Goal: Navigation & Orientation: Find specific page/section

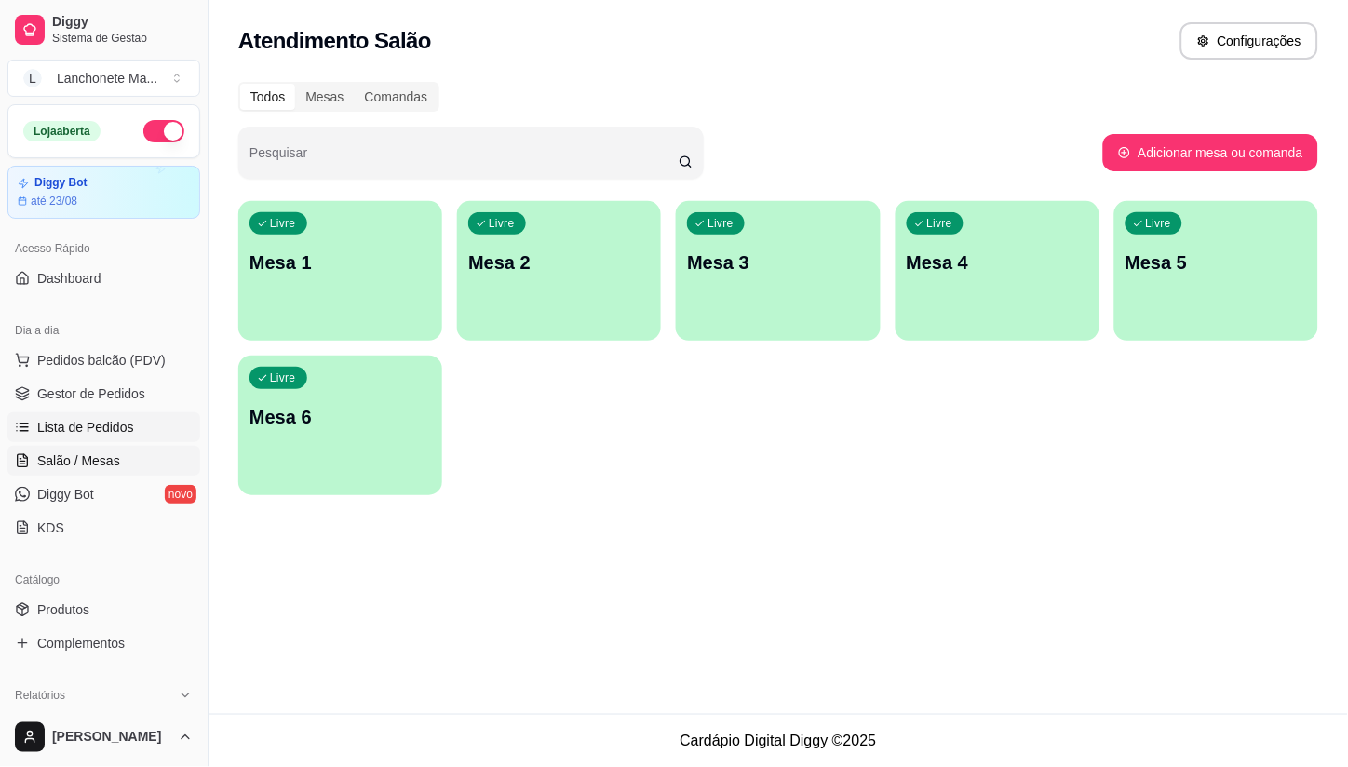
click at [76, 420] on span "Lista de Pedidos" at bounding box center [85, 427] width 97 height 19
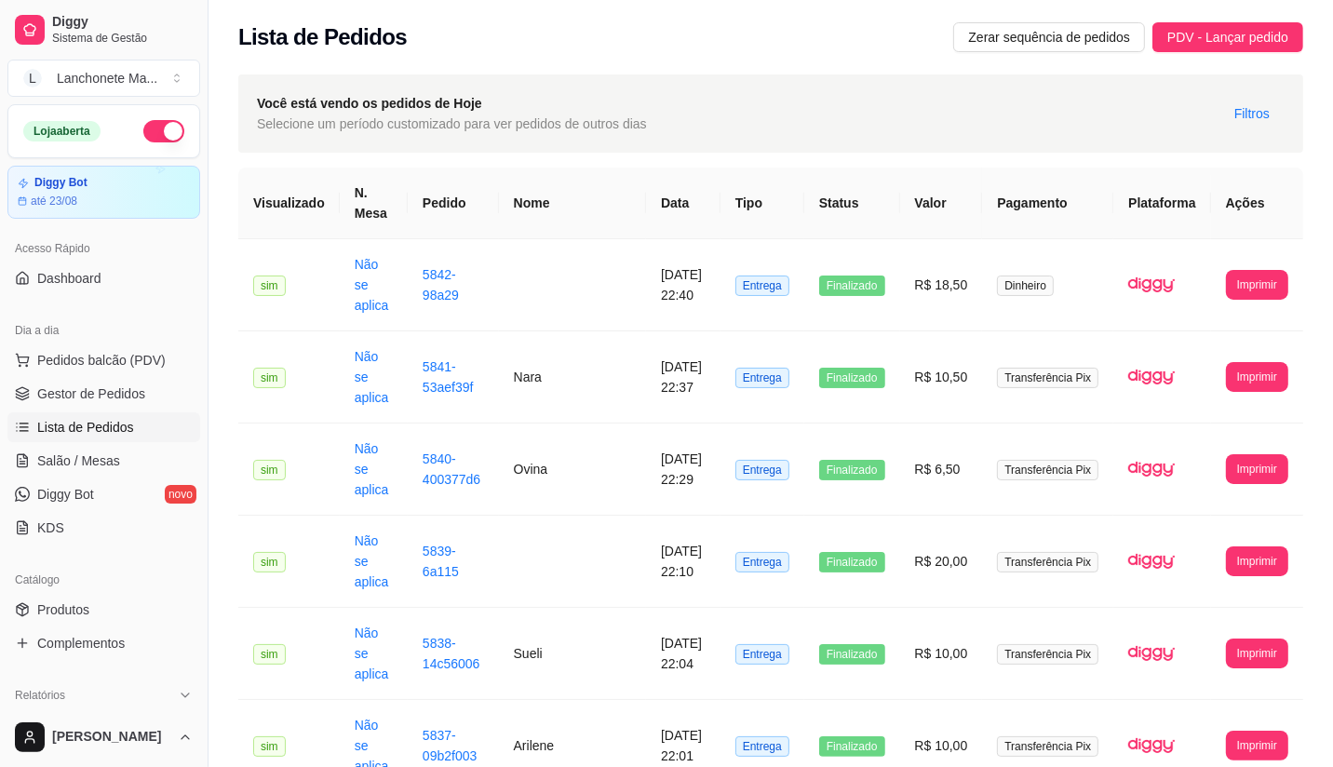
click at [156, 127] on button "button" at bounding box center [163, 131] width 41 height 22
click at [103, 620] on link "Produtos" at bounding box center [103, 610] width 193 height 30
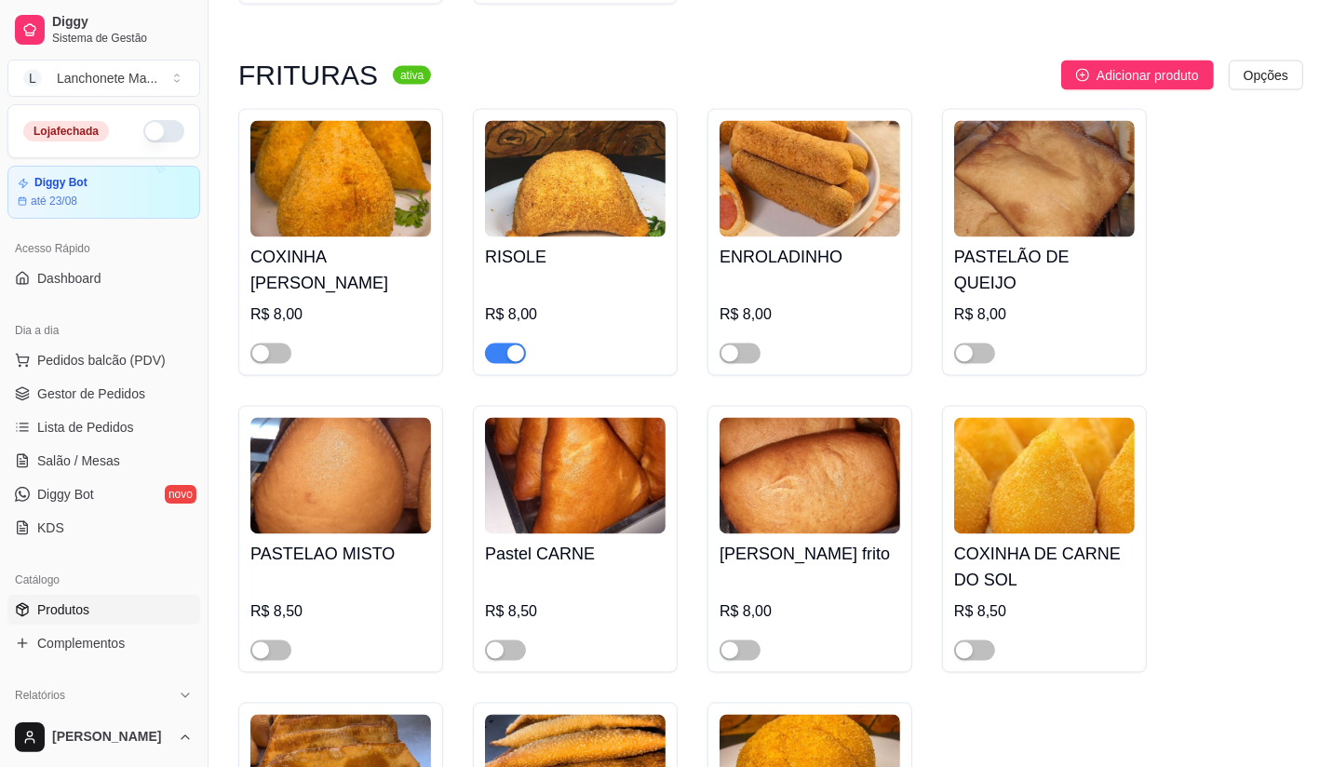
scroll to position [2897, 0]
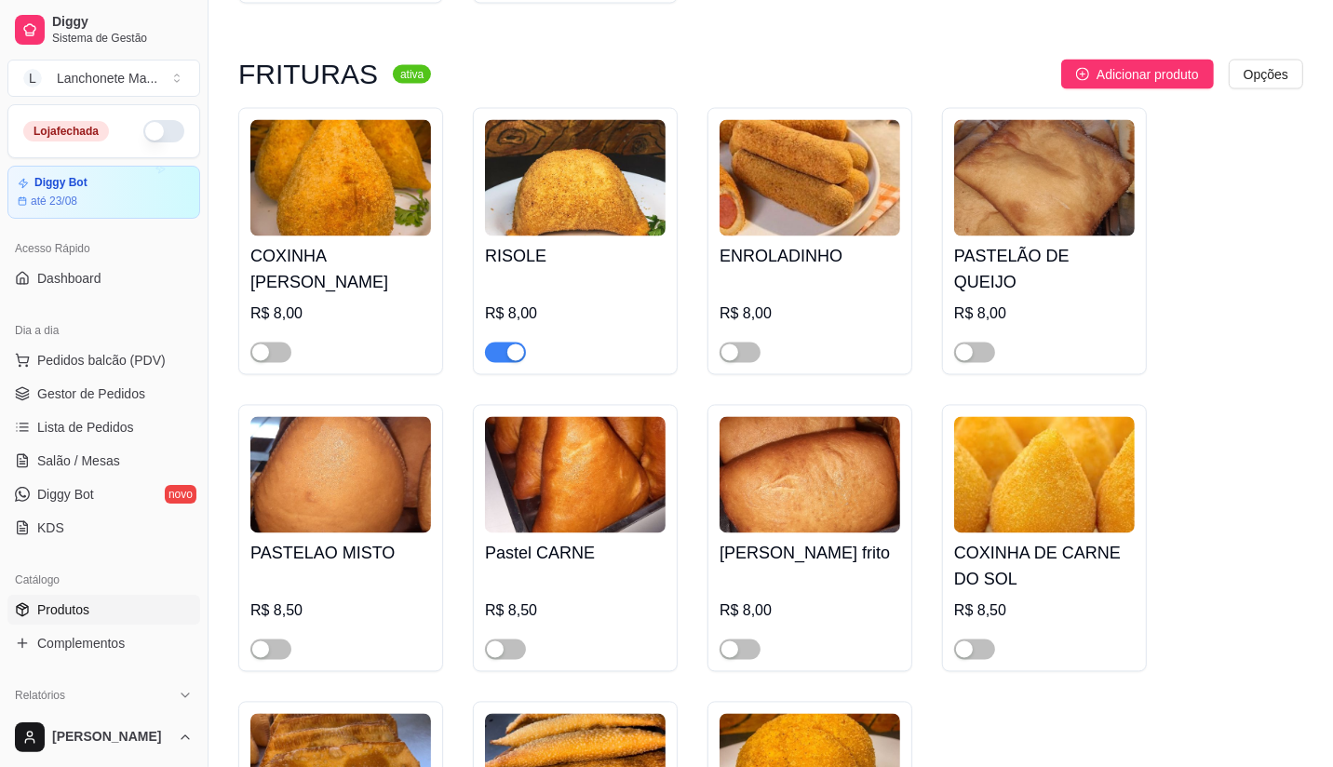
click at [508, 345] on div "button" at bounding box center [515, 353] width 17 height 17
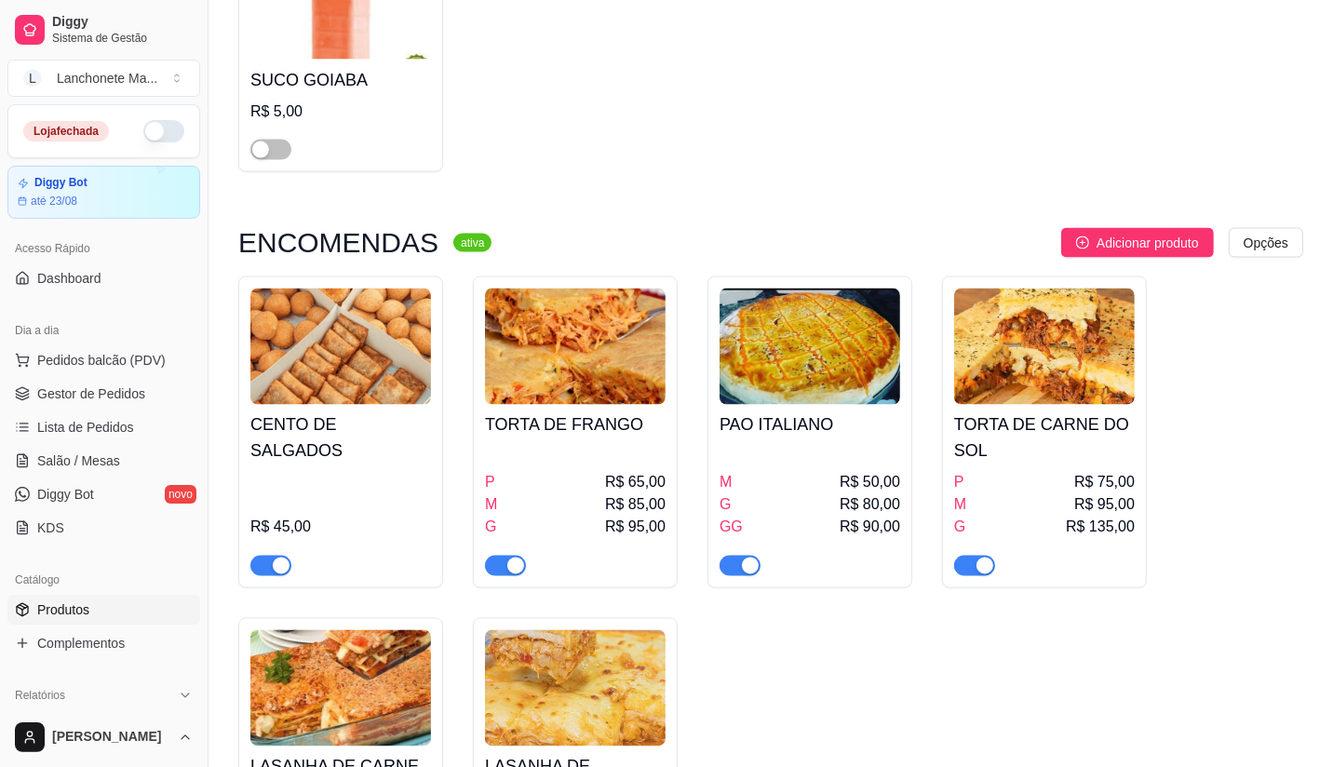
scroll to position [8691, 0]
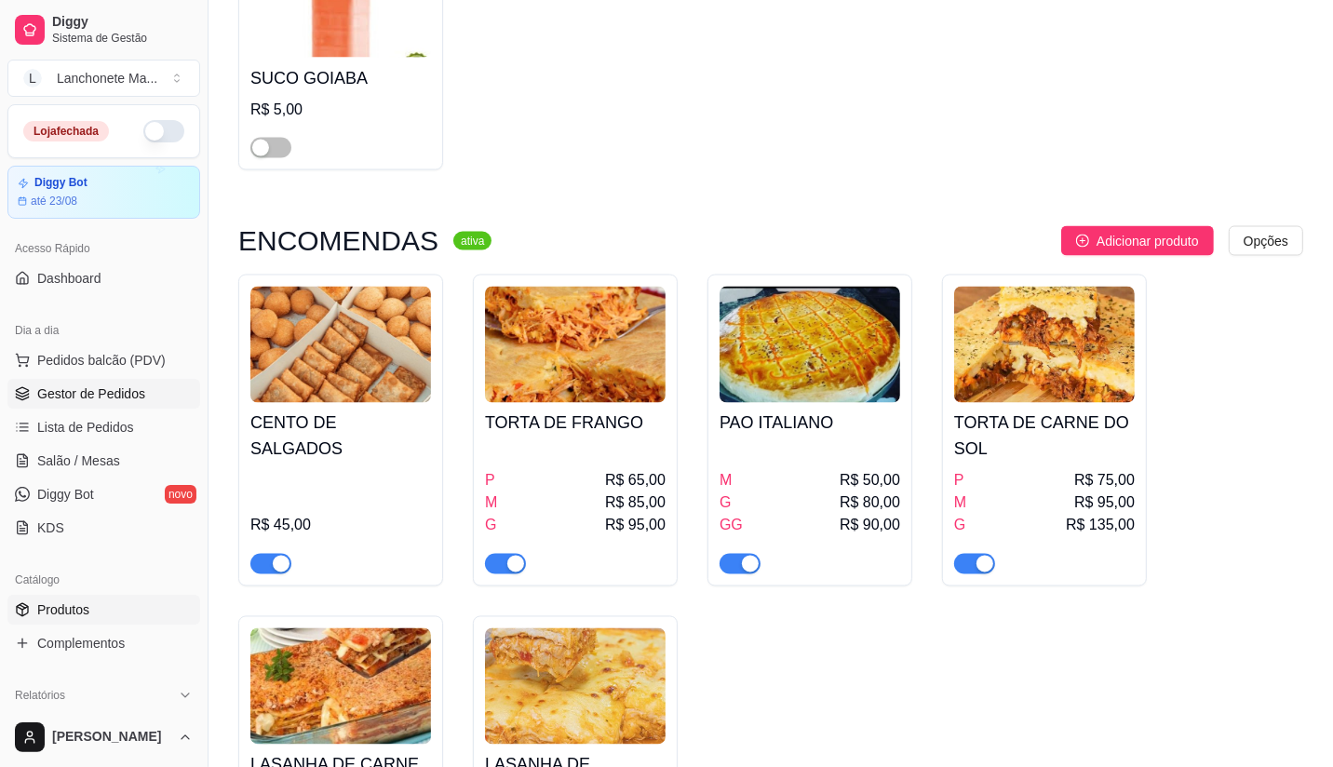
click at [105, 387] on span "Gestor de Pedidos" at bounding box center [91, 394] width 108 height 19
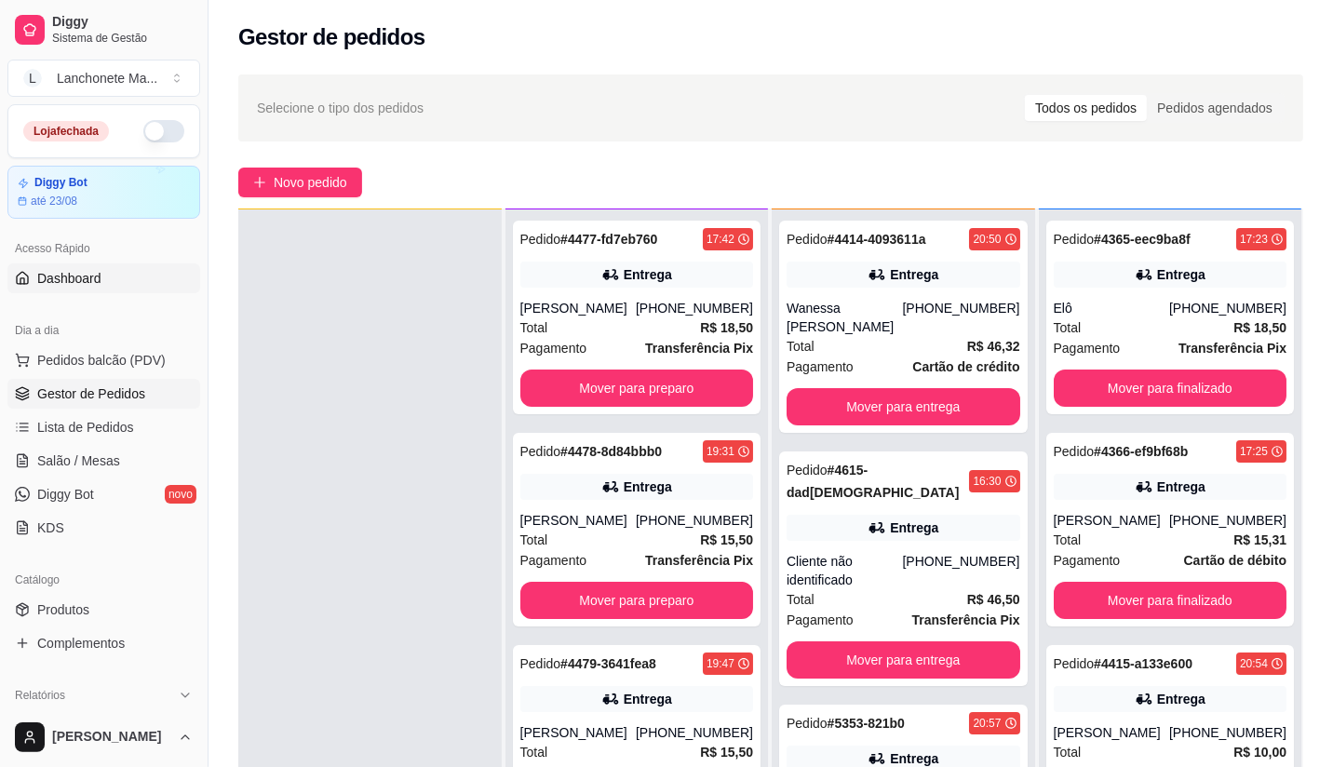
click at [88, 284] on span "Dashboard" at bounding box center [69, 278] width 64 height 19
